Goal: Task Accomplishment & Management: Use online tool/utility

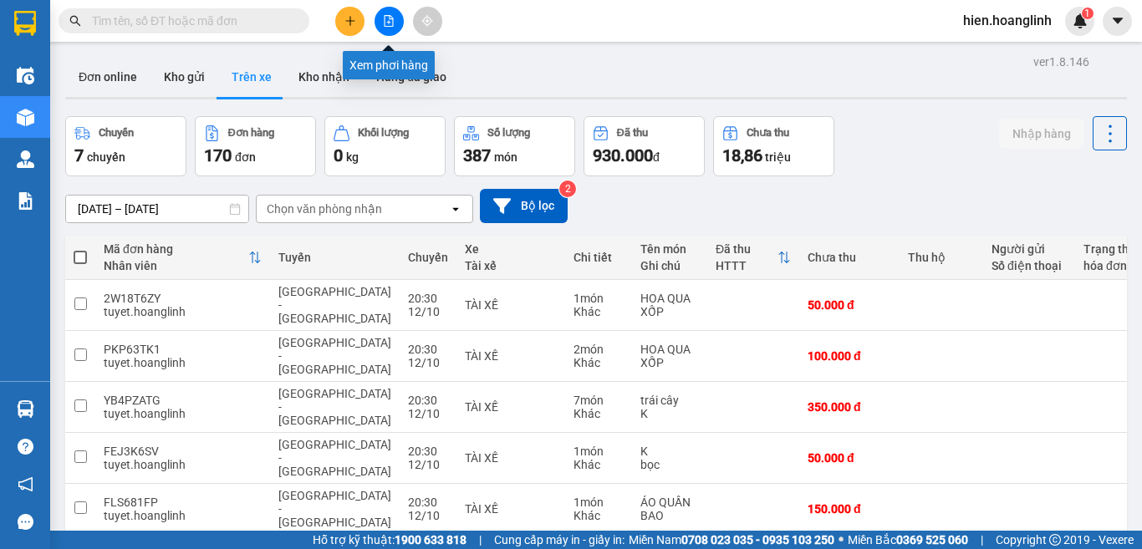
click at [388, 30] on button at bounding box center [389, 21] width 29 height 29
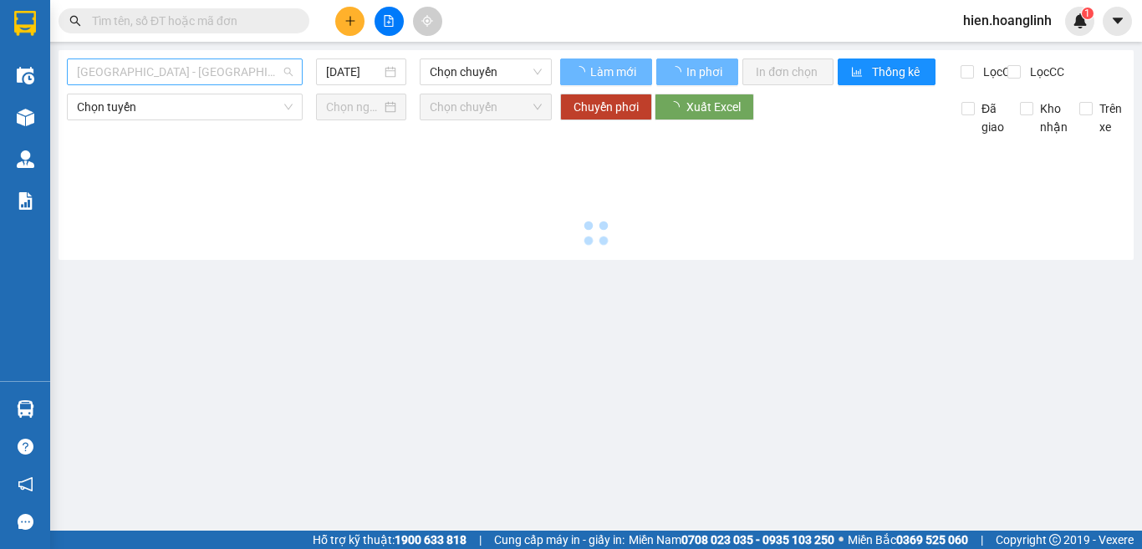
click at [207, 75] on span "Quảng Bình - Hà Nội" at bounding box center [185, 71] width 216 height 25
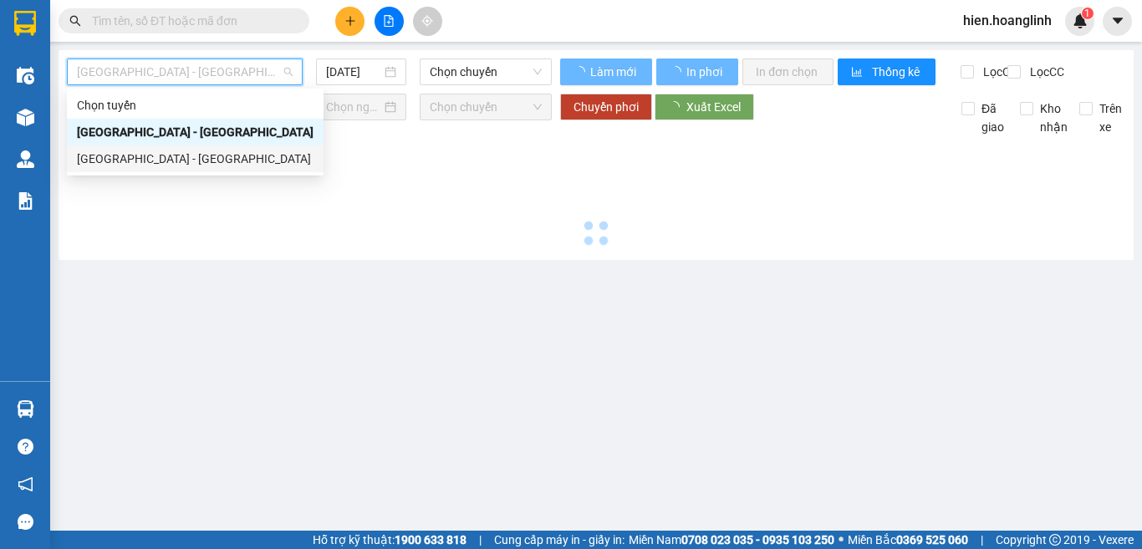
click at [170, 161] on div "Hà Nội - Quảng Bình" at bounding box center [195, 159] width 237 height 18
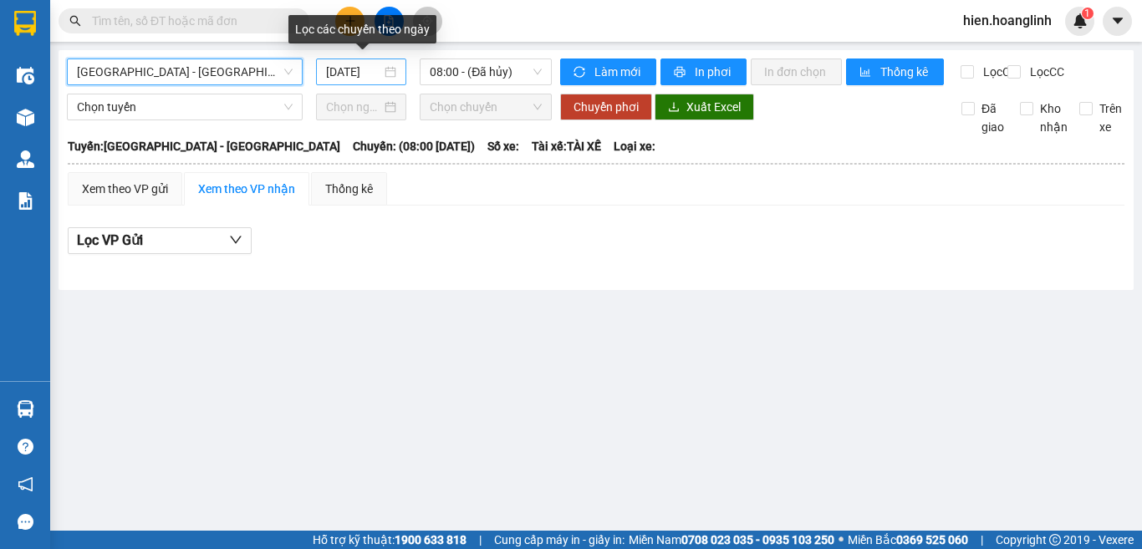
click at [344, 64] on input "13/10/2025" at bounding box center [353, 72] width 55 height 18
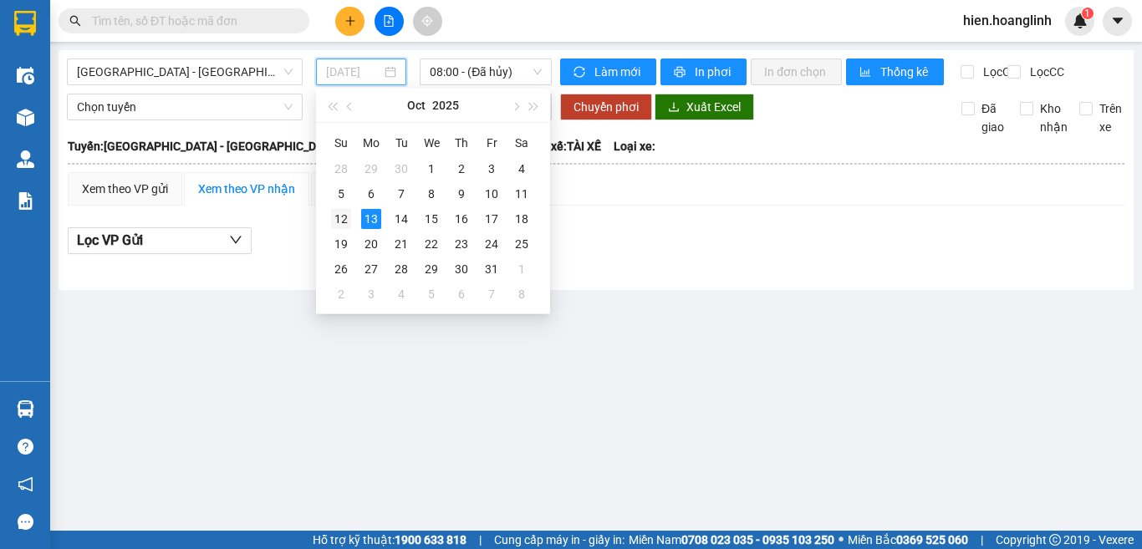
click at [339, 213] on div "12" at bounding box center [341, 219] width 20 height 20
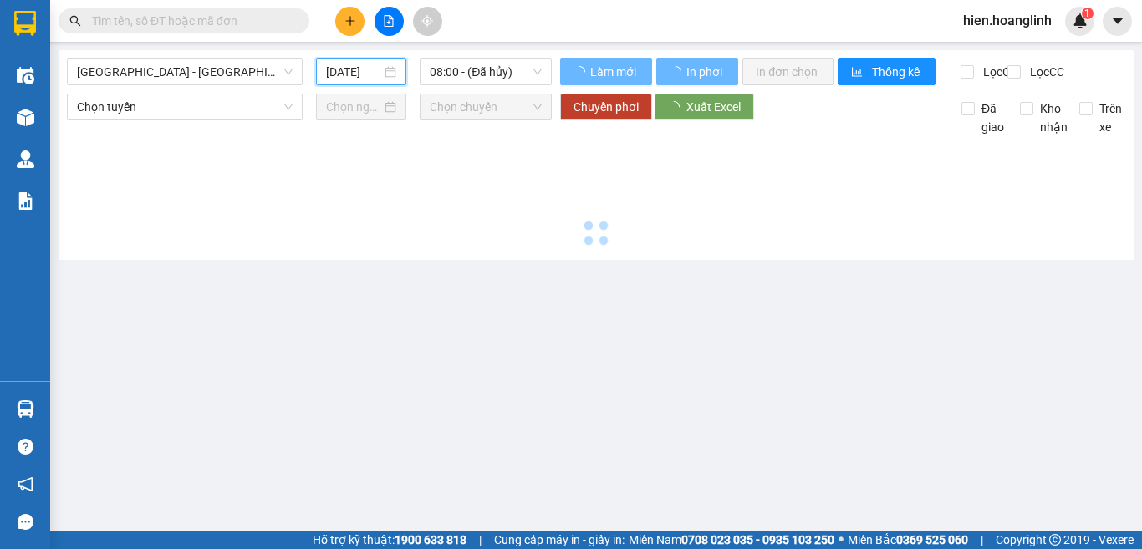
type input "12/10/2025"
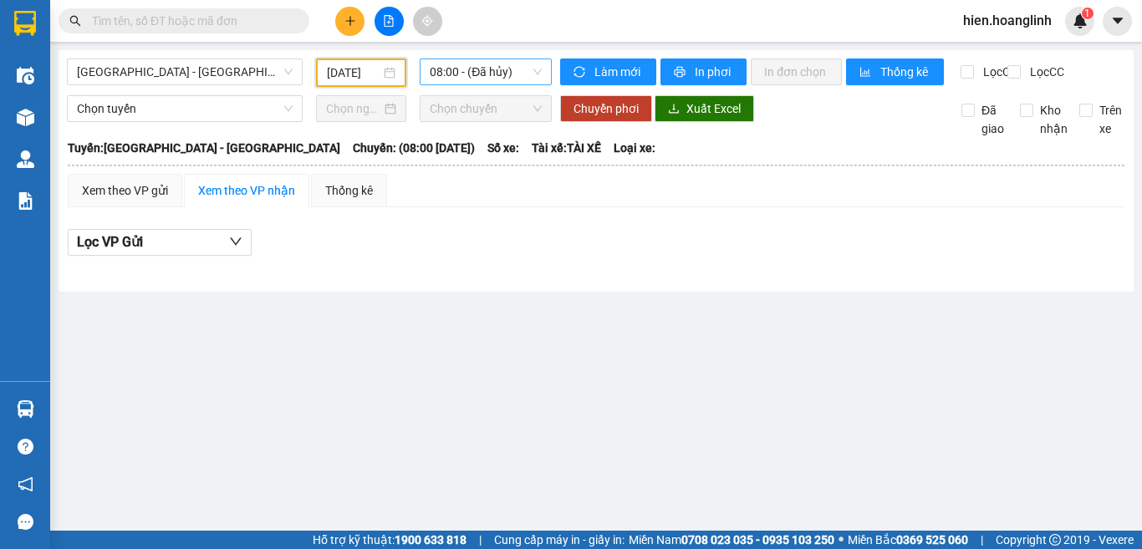
click at [488, 59] on span "08:00 - (Đã hủy)" at bounding box center [486, 71] width 112 height 25
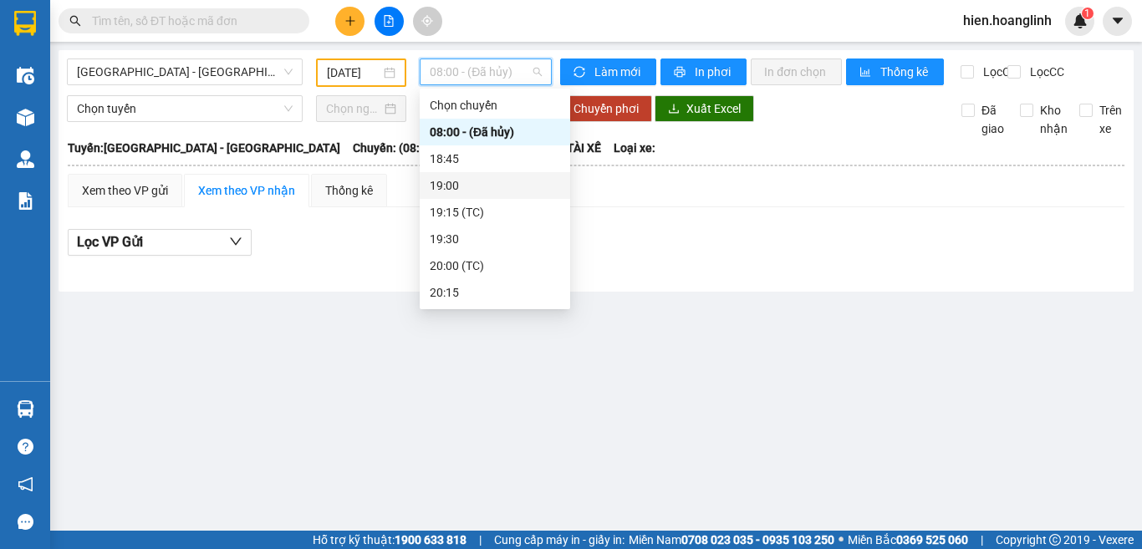
click at [436, 183] on div "19:00" at bounding box center [495, 185] width 130 height 18
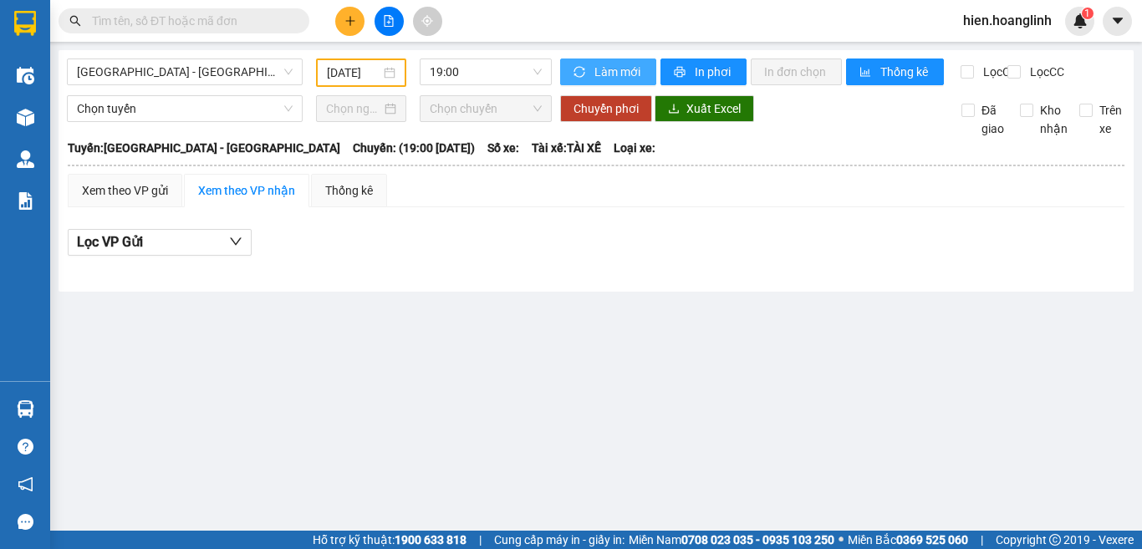
click at [610, 72] on span "Làm mới" at bounding box center [619, 72] width 49 height 18
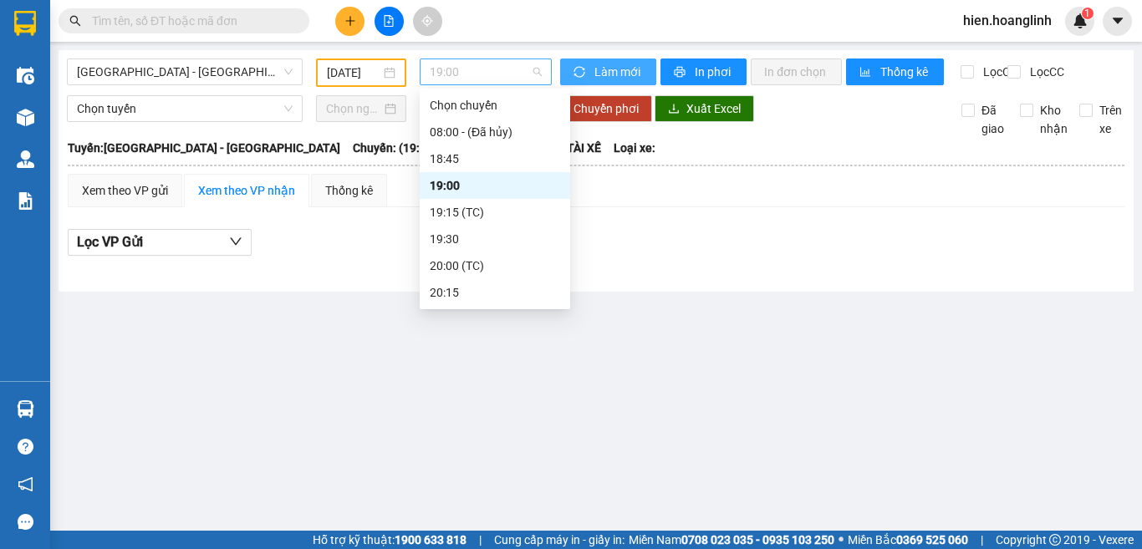
click at [539, 70] on span "19:00" at bounding box center [486, 71] width 112 height 25
click at [446, 207] on div "19:15 (TC)" at bounding box center [495, 212] width 130 height 18
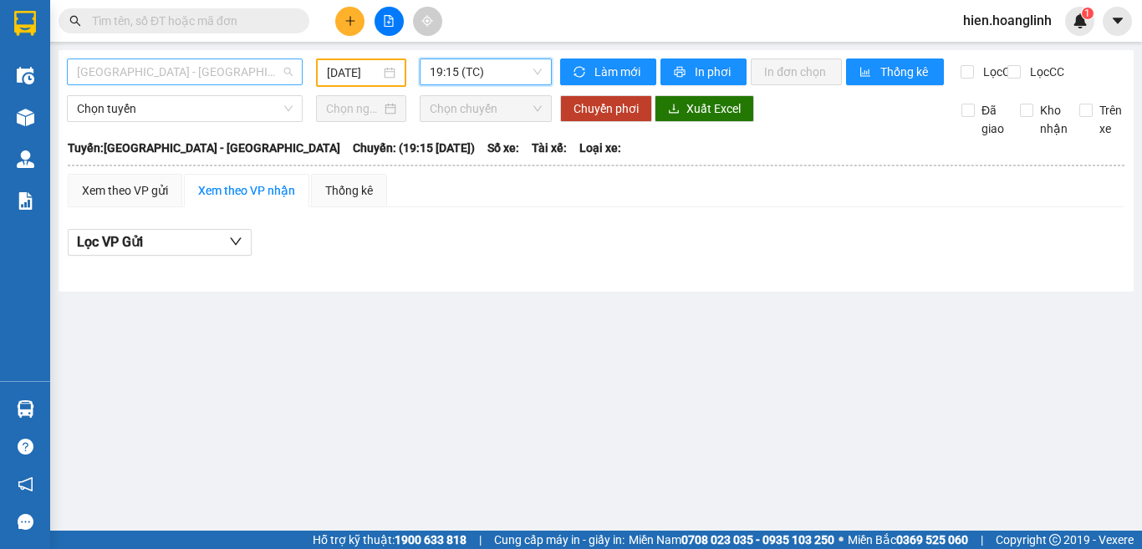
click at [194, 69] on span "Quảng Bình - Hà Nội" at bounding box center [185, 71] width 216 height 25
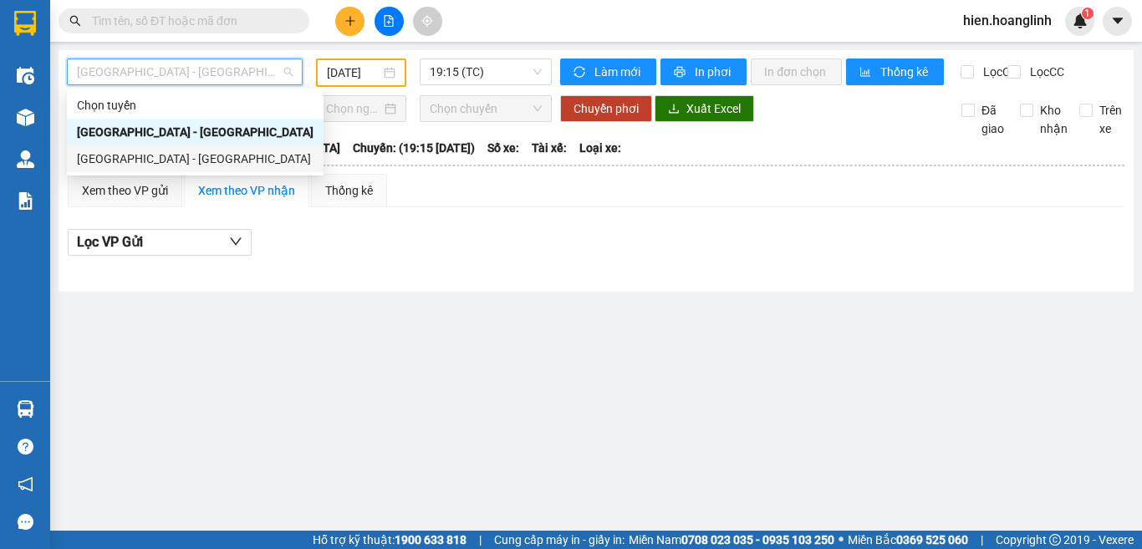
click at [164, 155] on div "Hà Nội - Quảng Bình" at bounding box center [195, 159] width 237 height 18
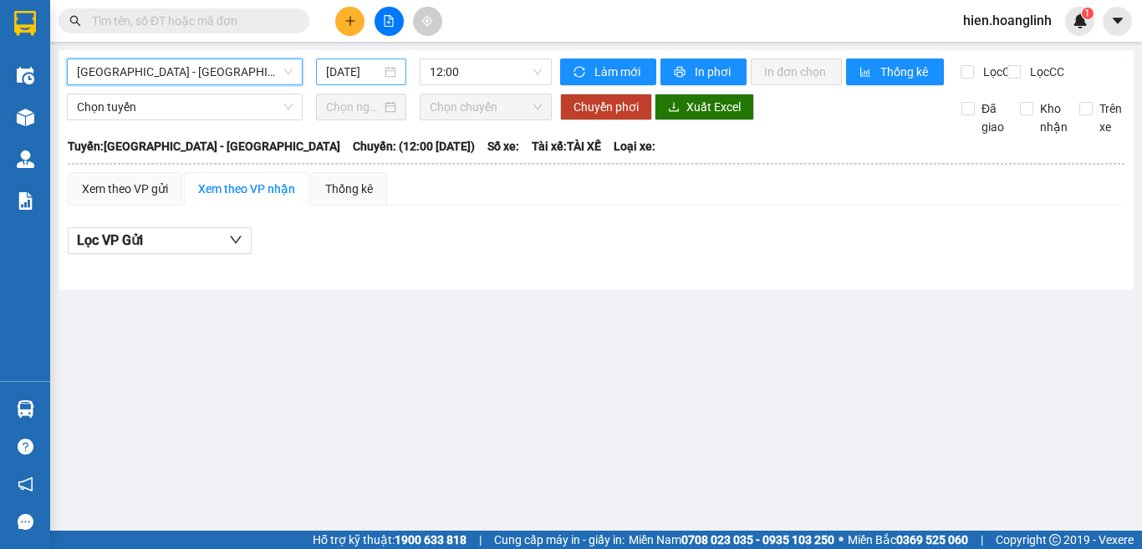
click at [357, 78] on input "13/10/2025" at bounding box center [353, 72] width 55 height 18
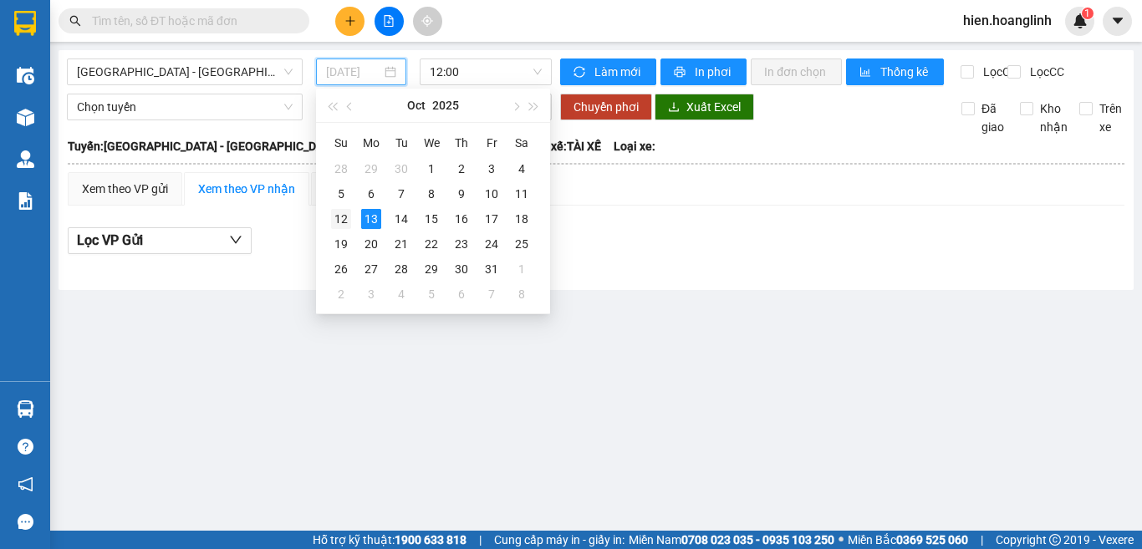
click at [340, 217] on div "12" at bounding box center [341, 219] width 20 height 20
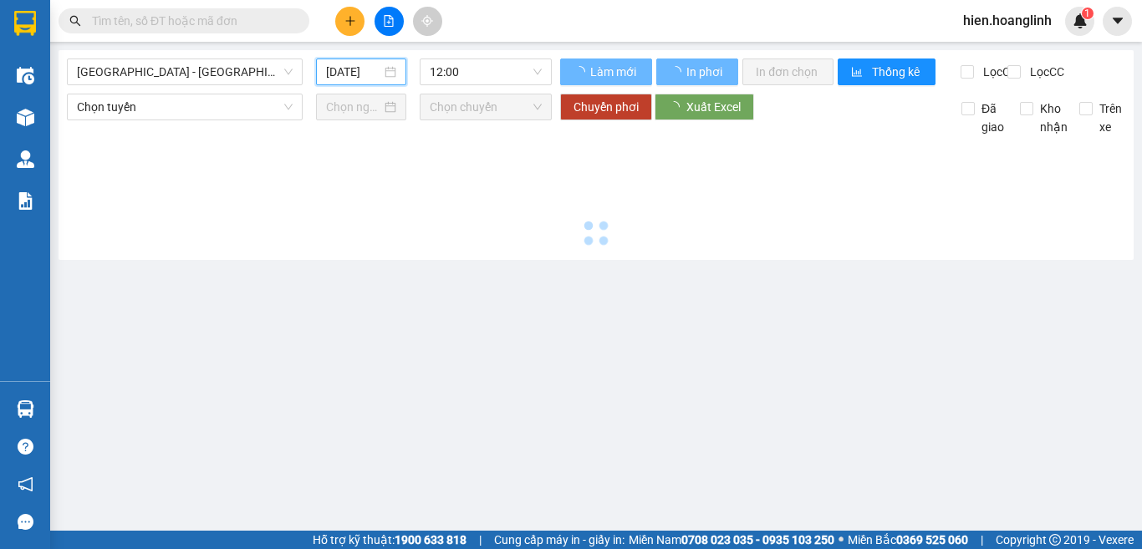
type input "12/10/2025"
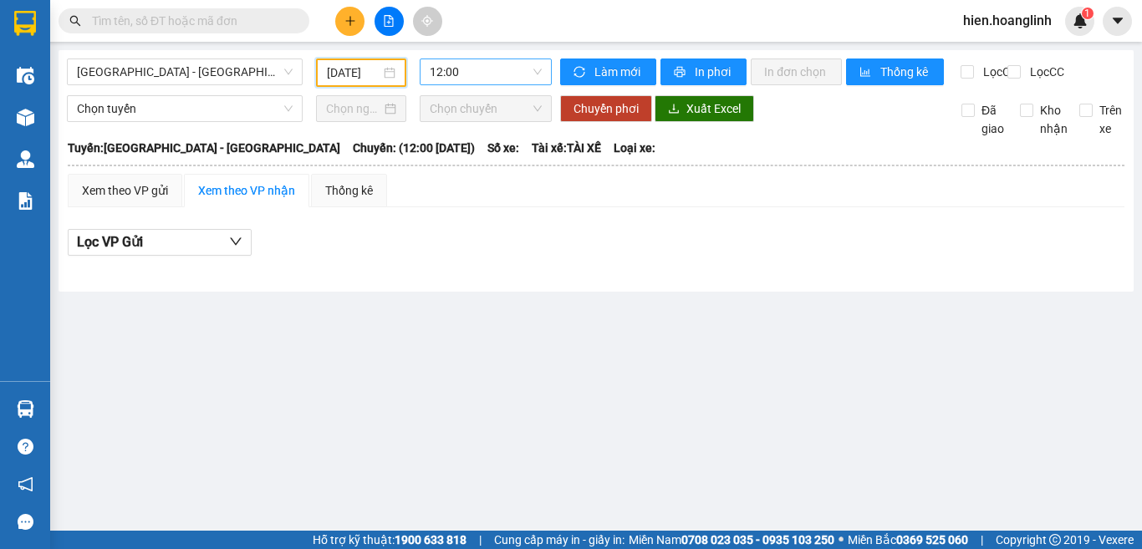
click at [484, 70] on span "12:00" at bounding box center [486, 71] width 112 height 25
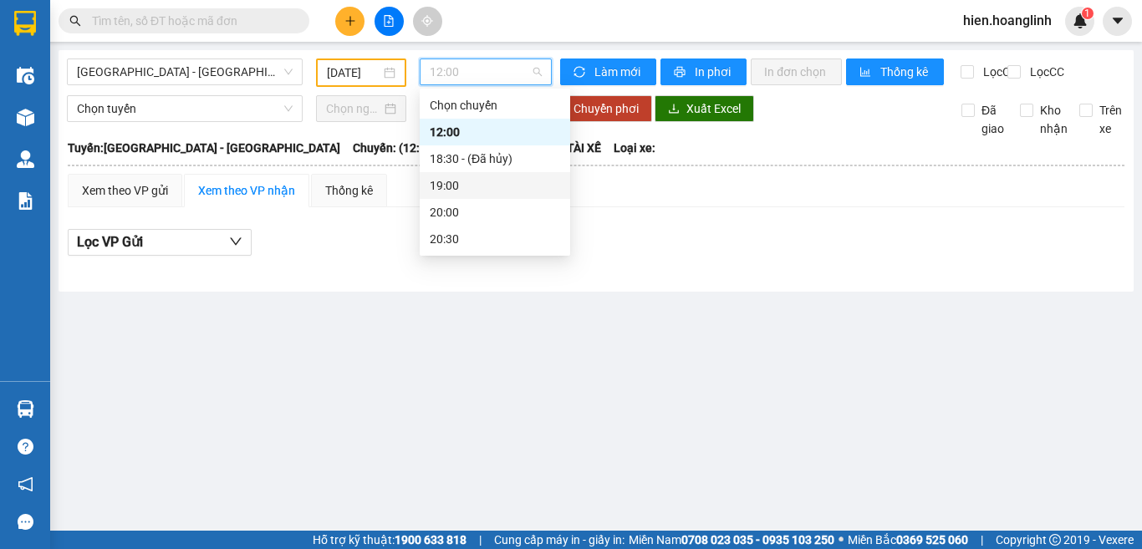
click at [443, 181] on div "19:00" at bounding box center [495, 185] width 130 height 18
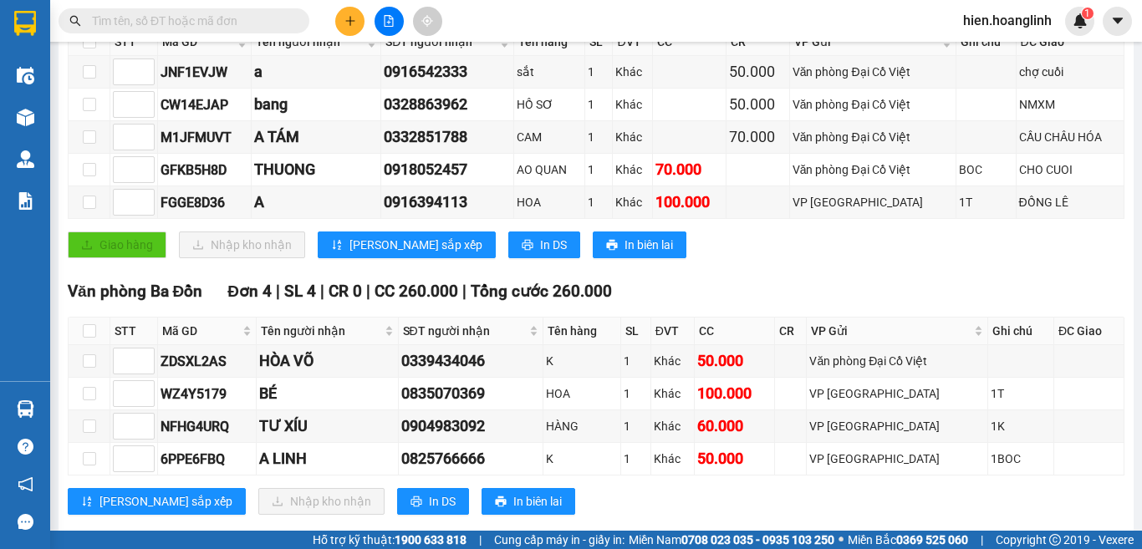
scroll to position [334, 0]
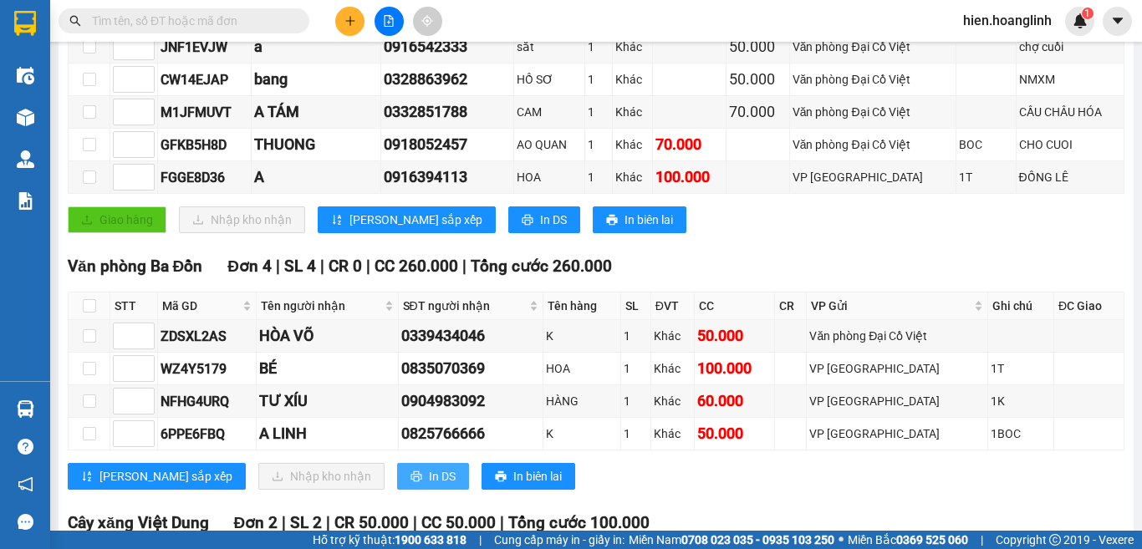
click at [429, 486] on span "In DS" at bounding box center [442, 476] width 27 height 18
click at [397, 490] on button "In DS" at bounding box center [433, 476] width 72 height 27
